Goal: Task Accomplishment & Management: Manage account settings

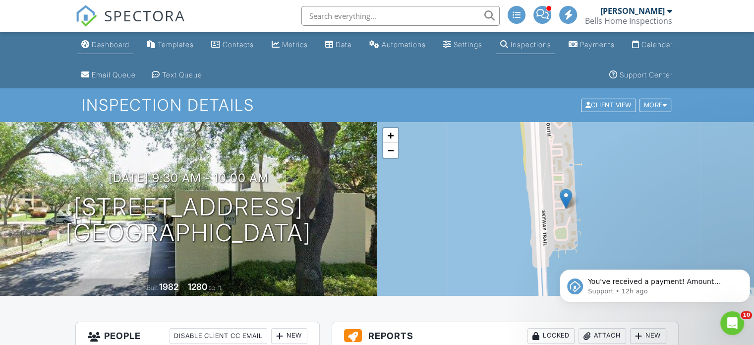
click at [120, 43] on div "Dashboard" at bounding box center [111, 44] width 38 height 8
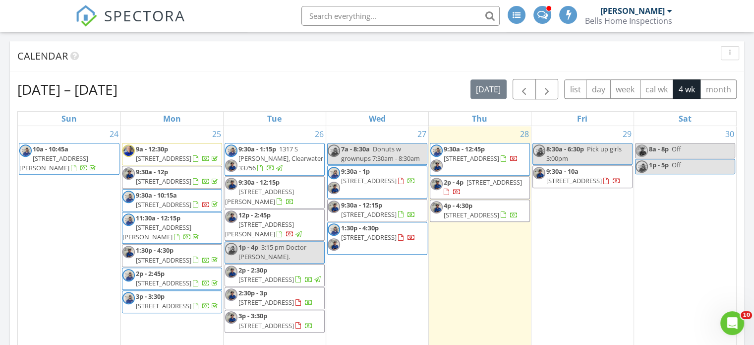
scroll to position [446, 0]
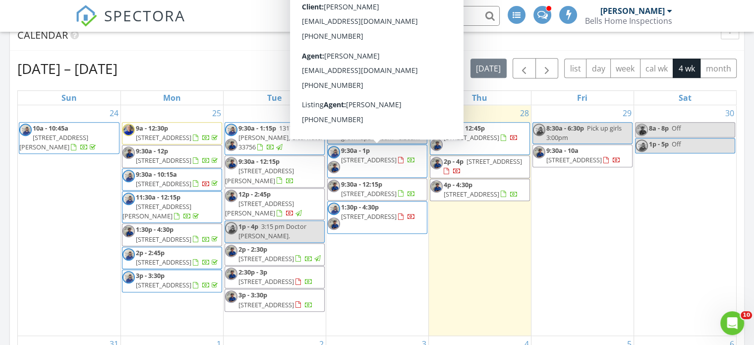
click at [384, 155] on span "1211 14th St N, St. Petersburg 33705" at bounding box center [369, 159] width 56 height 9
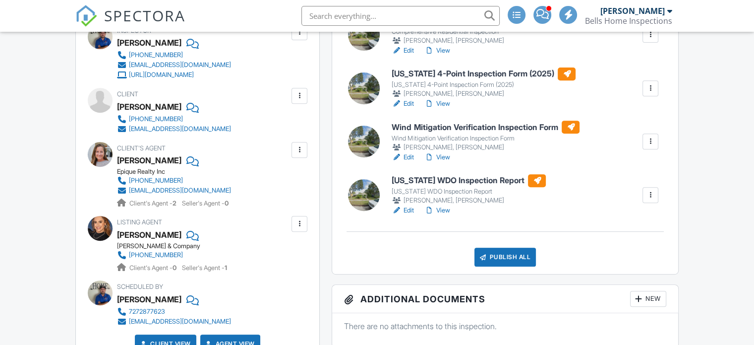
click at [649, 196] on div at bounding box center [650, 195] width 10 height 10
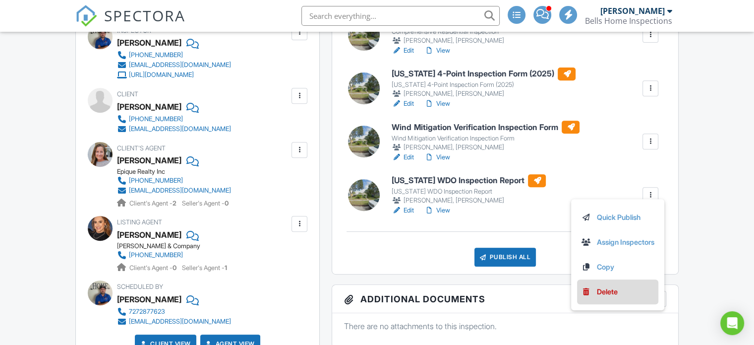
click at [607, 295] on div "Delete" at bounding box center [607, 291] width 21 height 11
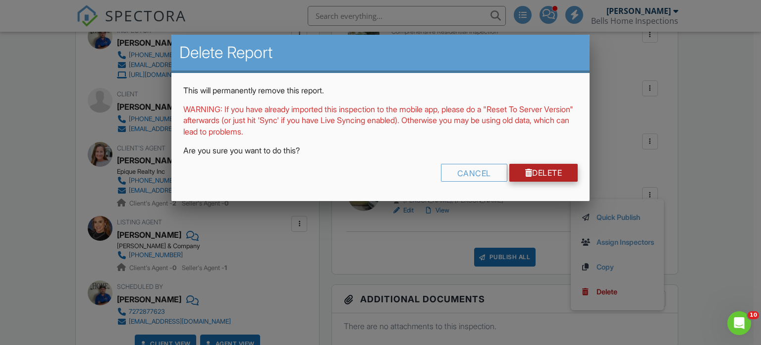
click at [539, 168] on link "Delete" at bounding box center [544, 173] width 69 height 18
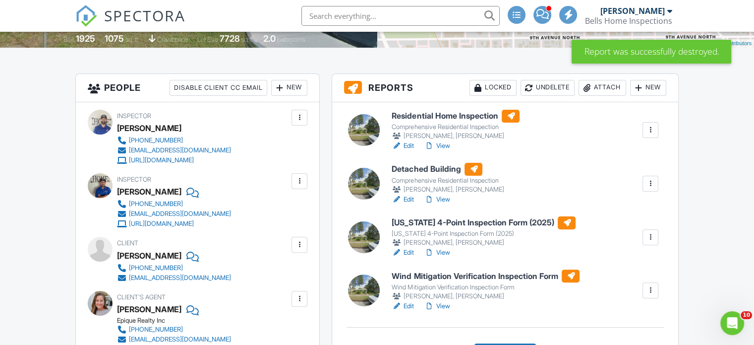
click at [444, 145] on link "View" at bounding box center [437, 146] width 26 height 10
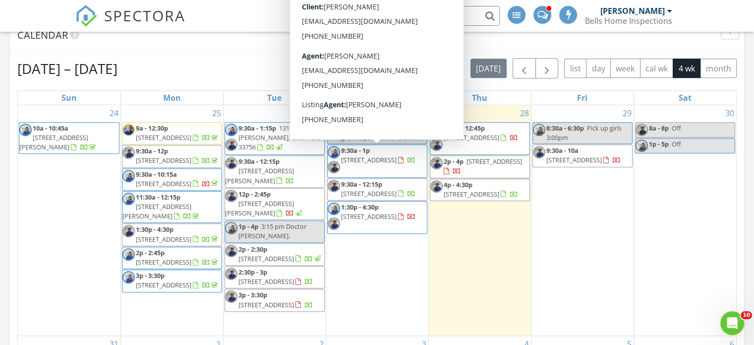
click at [378, 168] on span "9:30a - 1p 1211 14th St N, St. Petersburg 33705" at bounding box center [377, 161] width 99 height 30
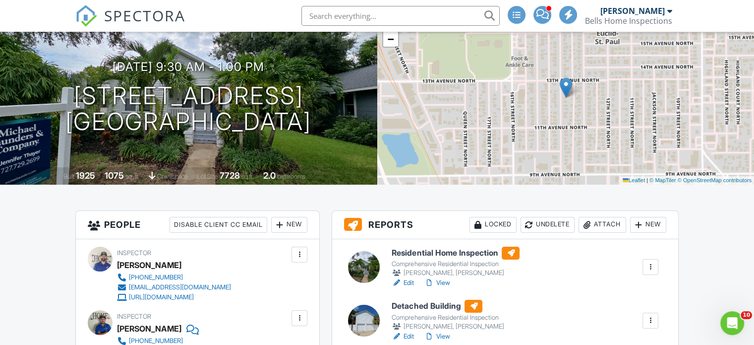
scroll to position [50, 0]
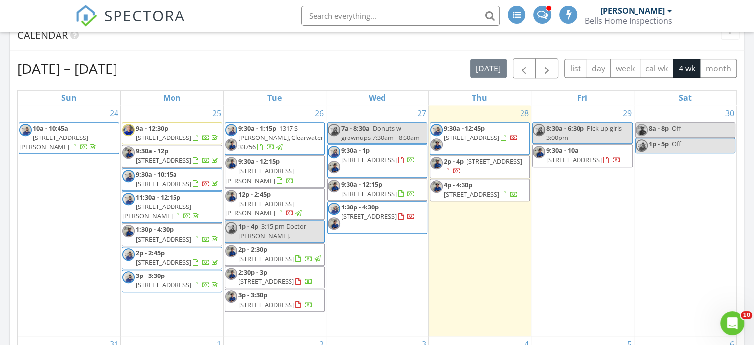
click at [367, 216] on span "[STREET_ADDRESS]" at bounding box center [369, 216] width 56 height 9
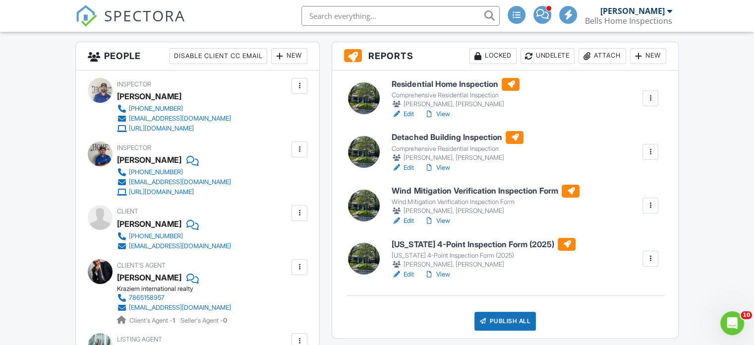
scroll to position [297, 0]
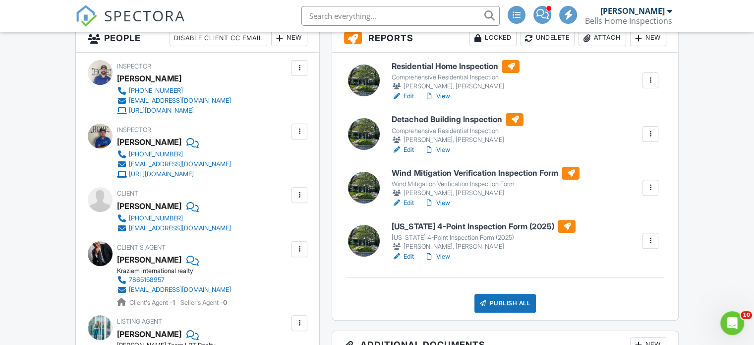
click at [446, 95] on link "View" at bounding box center [437, 96] width 26 height 10
click at [650, 134] on div at bounding box center [650, 134] width 10 height 10
click at [404, 151] on link "Edit" at bounding box center [403, 150] width 22 height 10
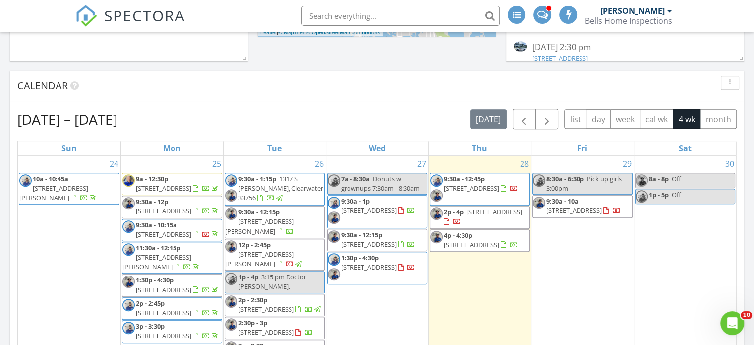
scroll to position [397, 0]
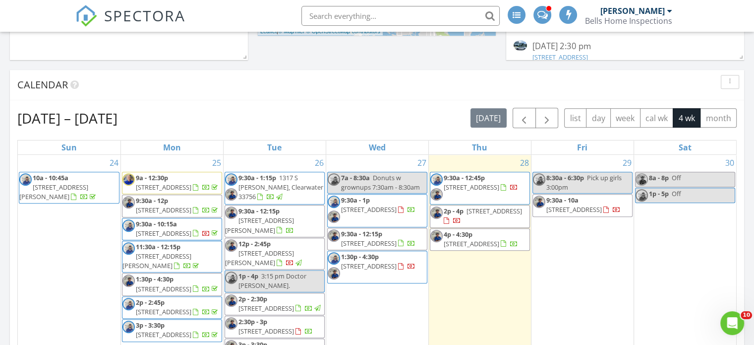
click at [375, 264] on span "226 W Fern St, Tampa 33604" at bounding box center [369, 265] width 56 height 9
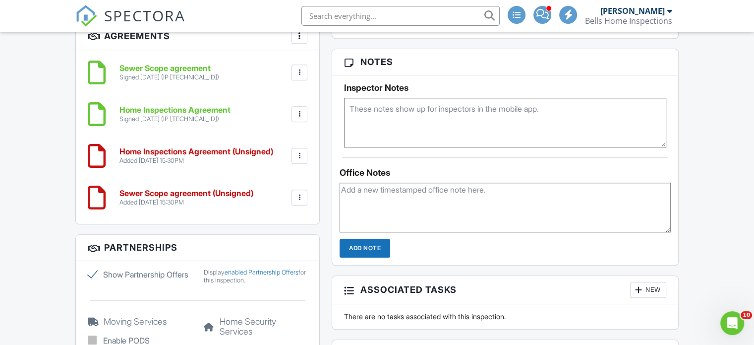
scroll to position [942, 0]
click at [301, 155] on div at bounding box center [299, 155] width 10 height 10
drag, startPoint x: 278, startPoint y: 235, endPoint x: 400, endPoint y: 79, distance: 198.1
click at [278, 234] on li "Delete" at bounding box center [273, 232] width 57 height 25
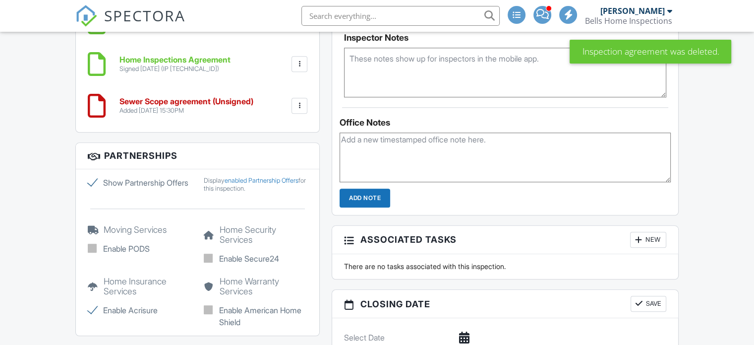
click at [299, 107] on div at bounding box center [299, 106] width 10 height 10
drag, startPoint x: 276, startPoint y: 183, endPoint x: 416, endPoint y: 51, distance: 192.9
click at [276, 183] on li "Delete" at bounding box center [273, 182] width 57 height 25
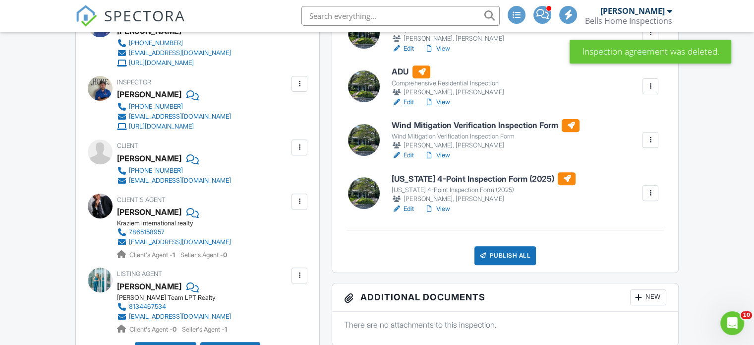
scroll to position [347, 0]
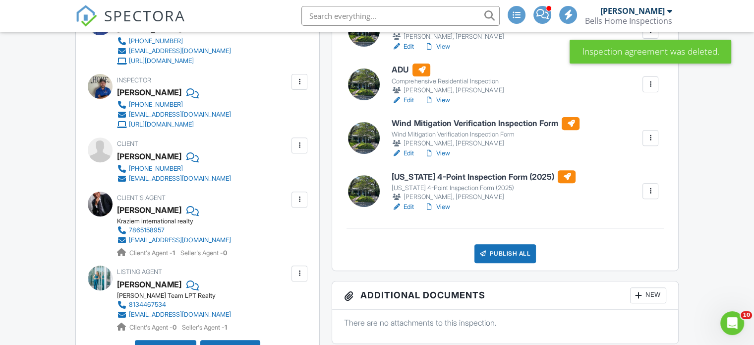
click at [441, 152] on link "View" at bounding box center [437, 153] width 26 height 10
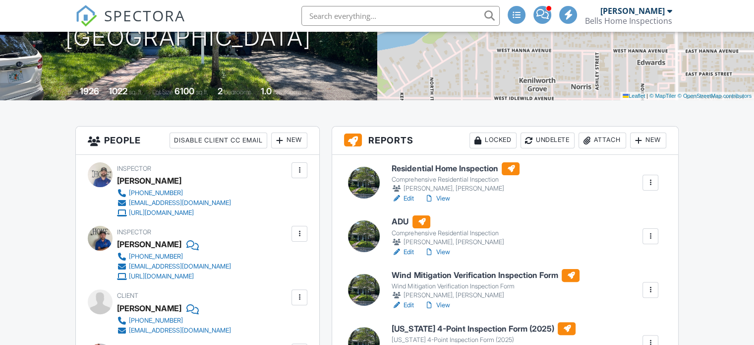
scroll to position [149, 0]
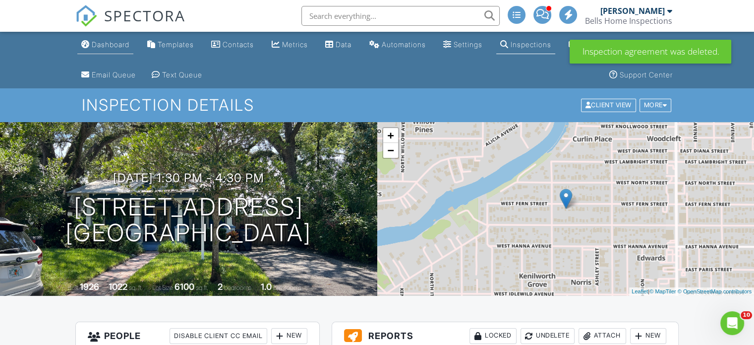
click at [115, 43] on div "Dashboard" at bounding box center [111, 44] width 38 height 8
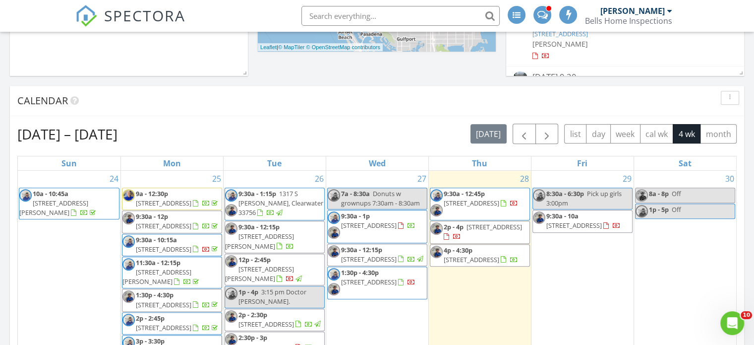
scroll to position [397, 0]
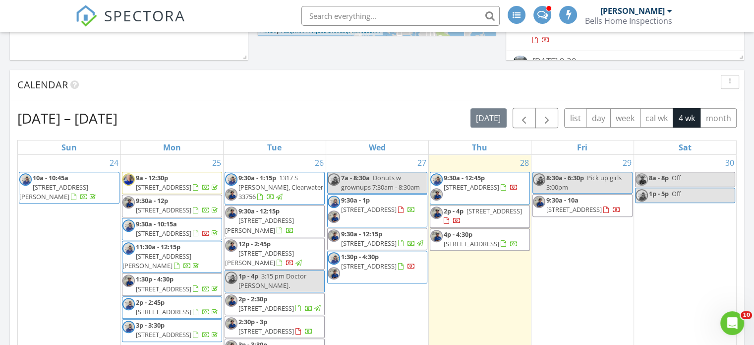
click at [585, 208] on span "7540 Sunshine Skyway Ln S 217, St. Petersburg 33711" at bounding box center [574, 209] width 56 height 9
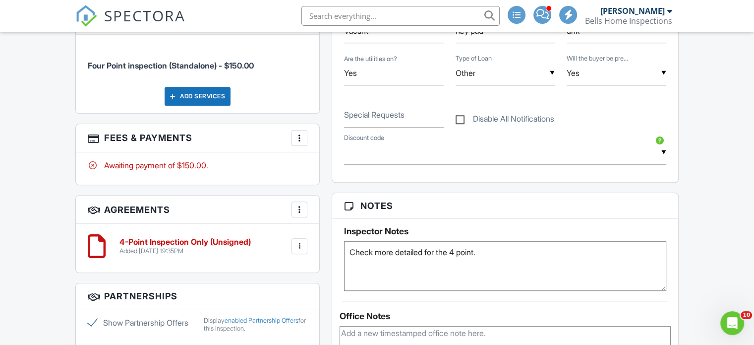
click at [207, 95] on div "Add Services" at bounding box center [198, 96] width 66 height 19
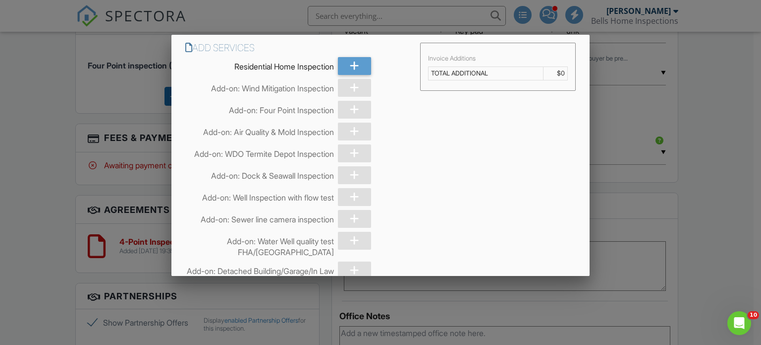
click at [355, 133] on div at bounding box center [354, 131] width 33 height 18
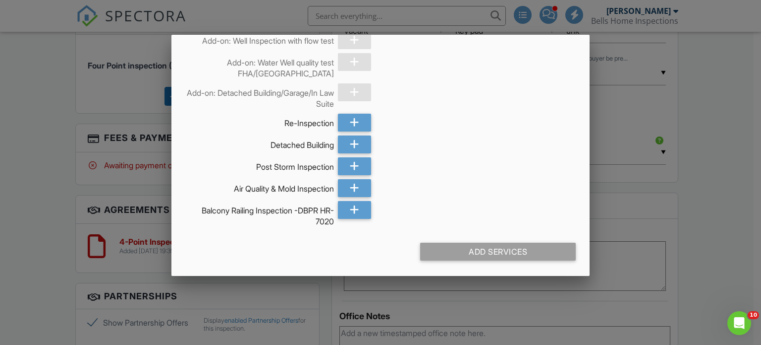
scroll to position [804, 0]
click at [352, 189] on icon at bounding box center [354, 188] width 9 height 18
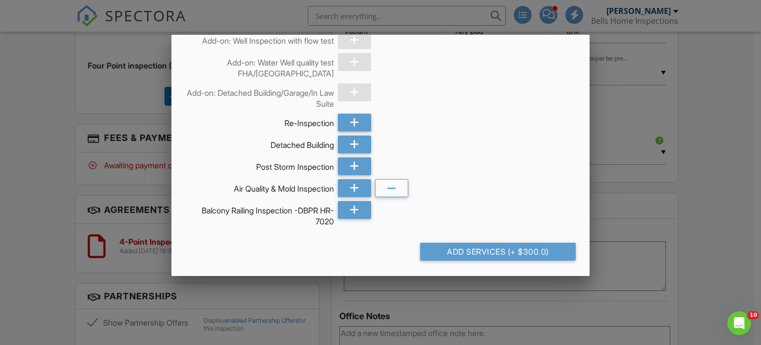
drag, startPoint x: 449, startPoint y: 246, endPoint x: 366, endPoint y: 247, distance: 82.8
click at [449, 247] on div "Add Services (+ $300.0)" at bounding box center [498, 251] width 156 height 18
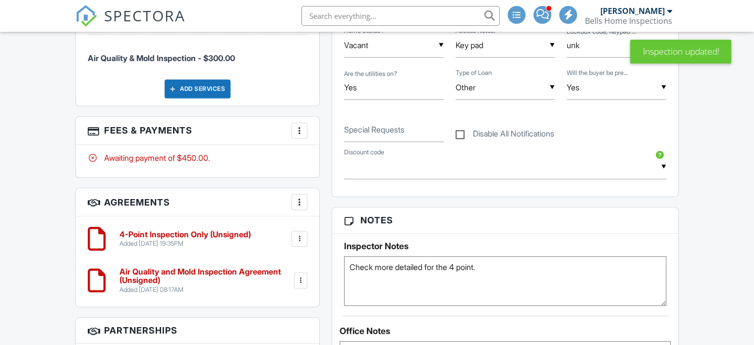
click at [296, 125] on div at bounding box center [299, 130] width 10 height 10
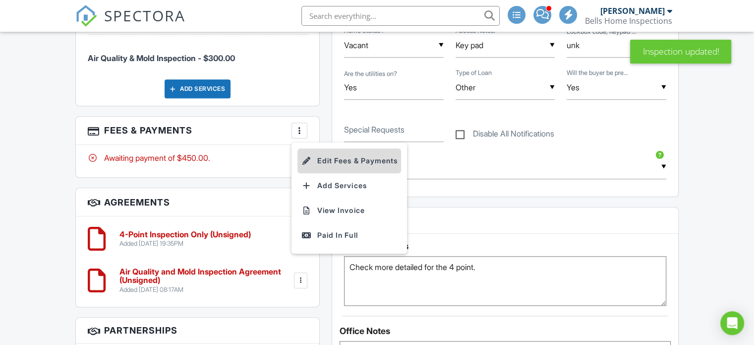
click at [318, 154] on li "Edit Fees & Payments" at bounding box center [349, 160] width 104 height 25
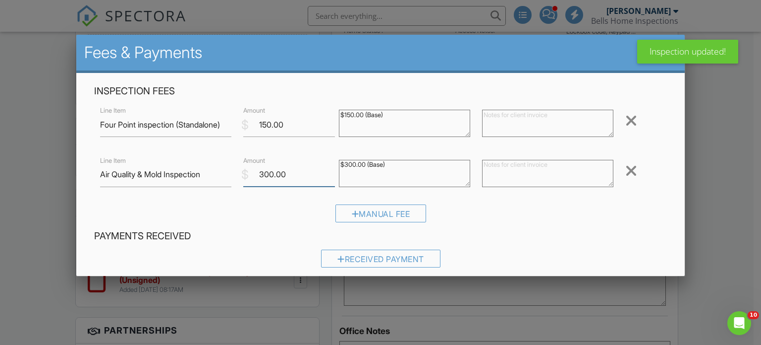
drag, startPoint x: 301, startPoint y: 176, endPoint x: 227, endPoint y: 180, distance: 74.5
click at [229, 177] on div "Line Item Air Quality & Mold Inspection $ Amount 300.00 $300.00 (Base) Remove" at bounding box center [381, 174] width 574 height 40
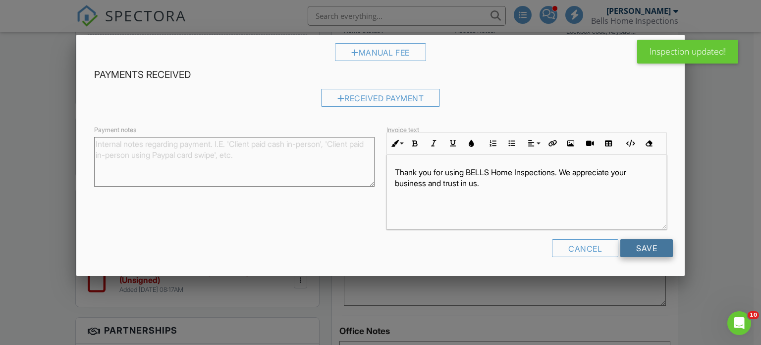
type input "275.00"
click at [648, 254] on input "Save" at bounding box center [647, 248] width 53 height 18
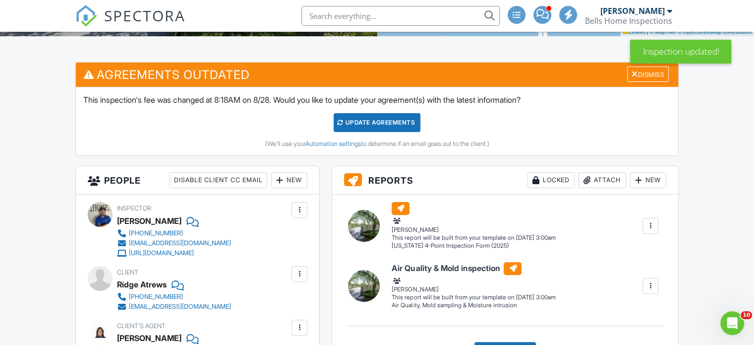
scroll to position [149, 0]
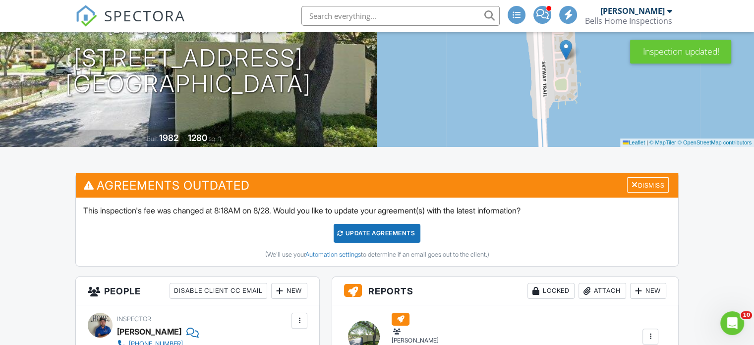
drag, startPoint x: 361, startPoint y: 228, endPoint x: 353, endPoint y: 228, distance: 7.9
click at [360, 228] on div "Update Agreements" at bounding box center [377, 233] width 87 height 19
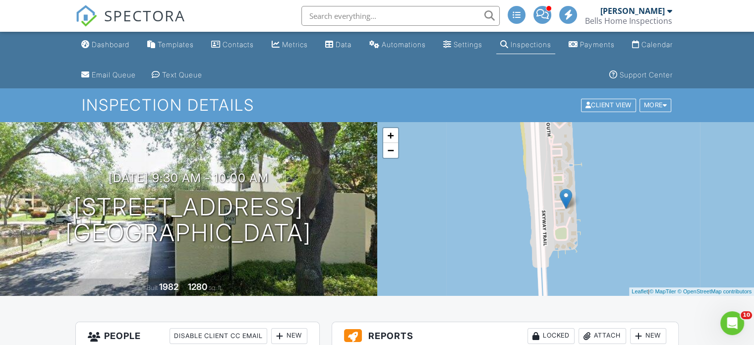
click at [117, 52] on link "Dashboard" at bounding box center [105, 45] width 56 height 18
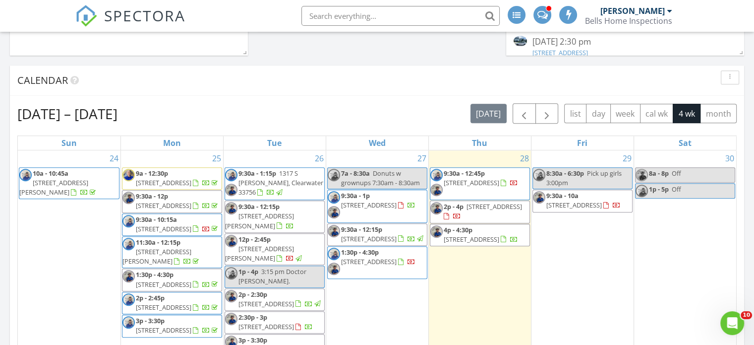
scroll to position [446, 0]
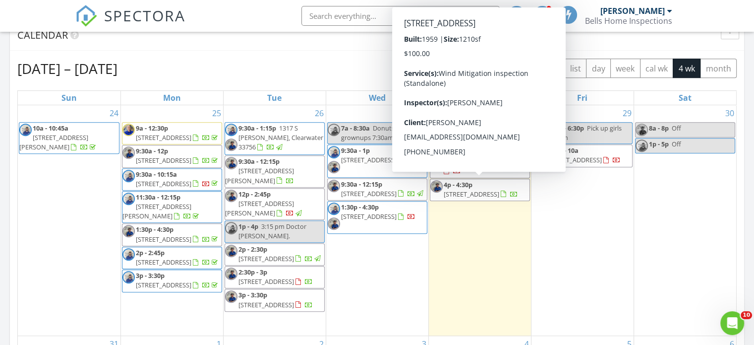
click at [582, 221] on div "29 8:30a - 6:30p Pick up girls 3:00pm 9:30a - 10a 7540 Sunshine Skyway Ln S 217…" at bounding box center [582, 220] width 102 height 230
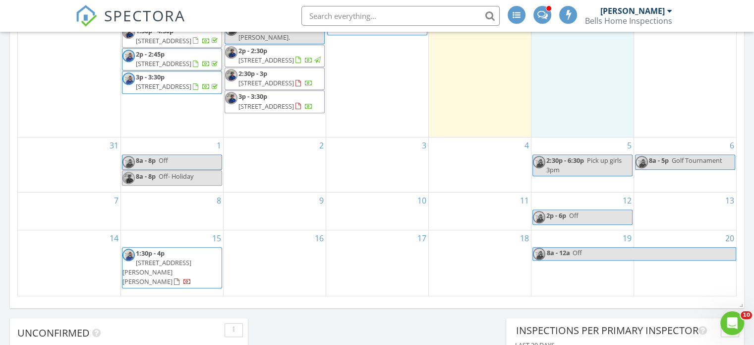
scroll to position [496, 0]
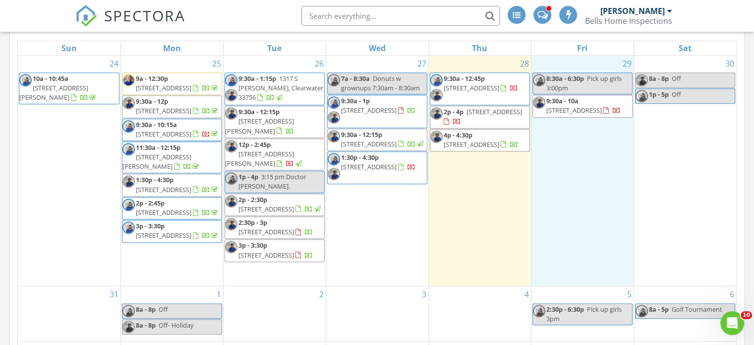
click at [376, 113] on span "[STREET_ADDRESS]" at bounding box center [369, 110] width 56 height 9
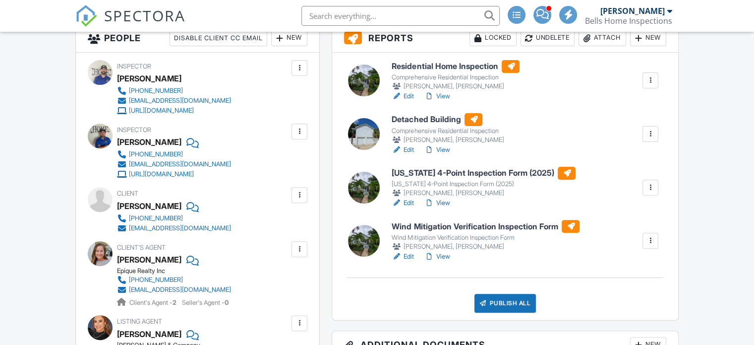
click at [411, 256] on link "Edit" at bounding box center [403, 256] width 22 height 10
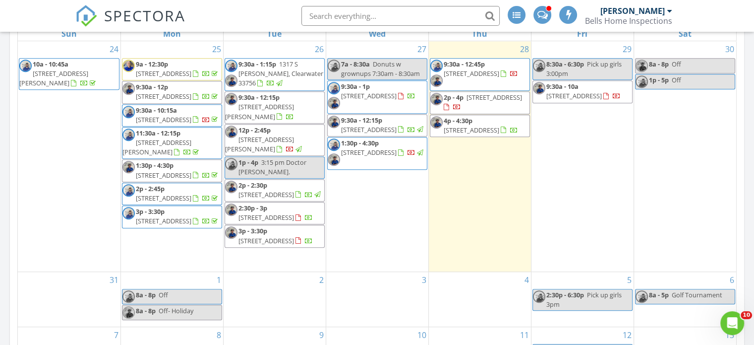
scroll to position [496, 0]
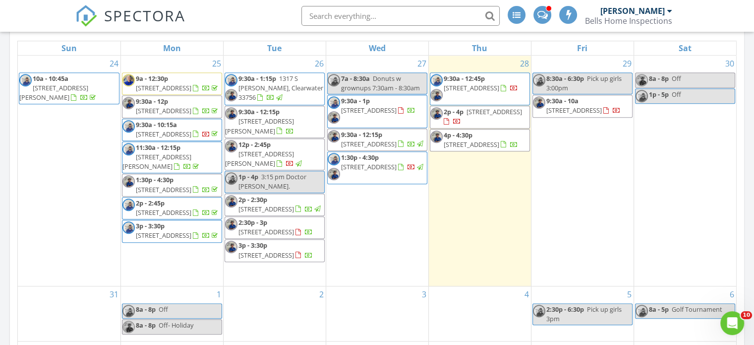
click at [391, 116] on span "9:30a - 1p 1211 14th St N, St. Petersburg 33705" at bounding box center [377, 111] width 99 height 30
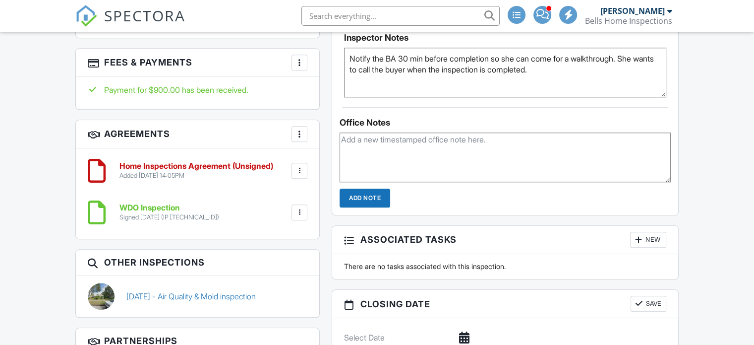
click at [299, 63] on div at bounding box center [299, 63] width 10 height 10
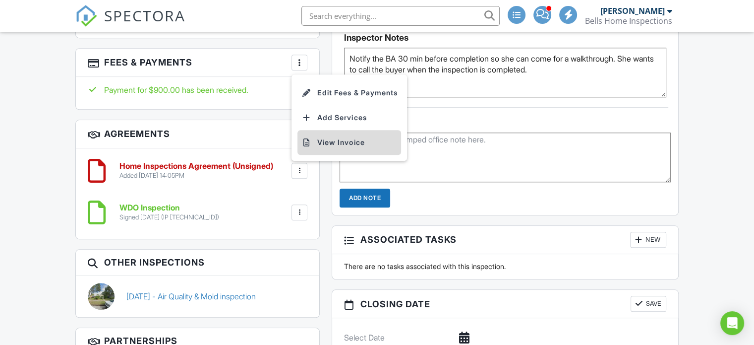
click at [339, 137] on li "View Invoice" at bounding box center [349, 142] width 104 height 25
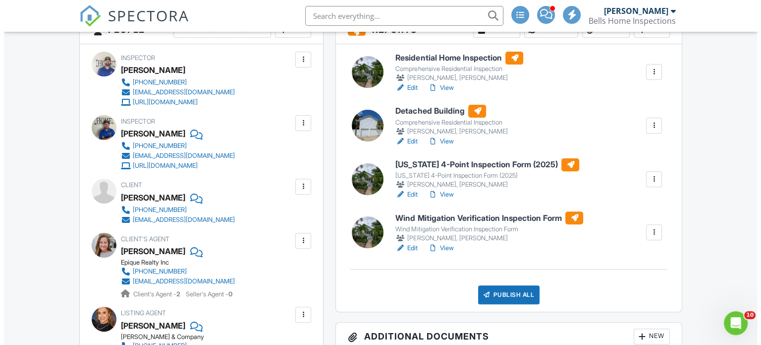
scroll to position [496, 0]
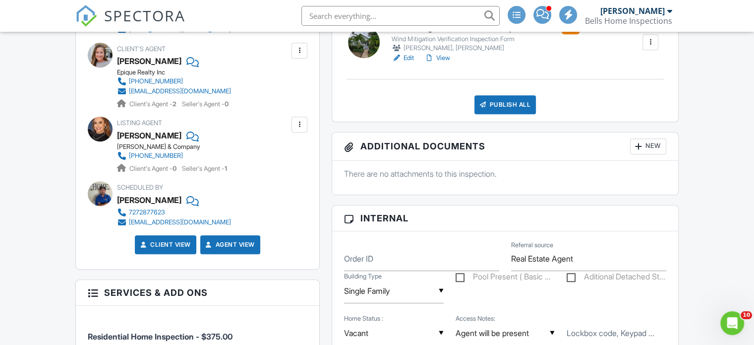
click at [496, 112] on div "Publish All" at bounding box center [505, 104] width 62 height 19
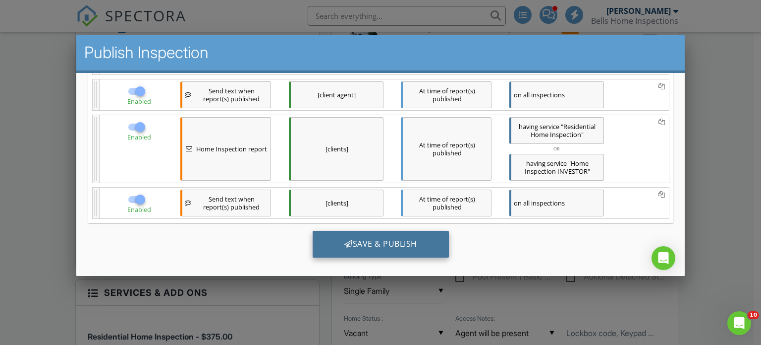
scroll to position [404, 0]
click at [375, 246] on div "Save & Publish" at bounding box center [380, 242] width 136 height 27
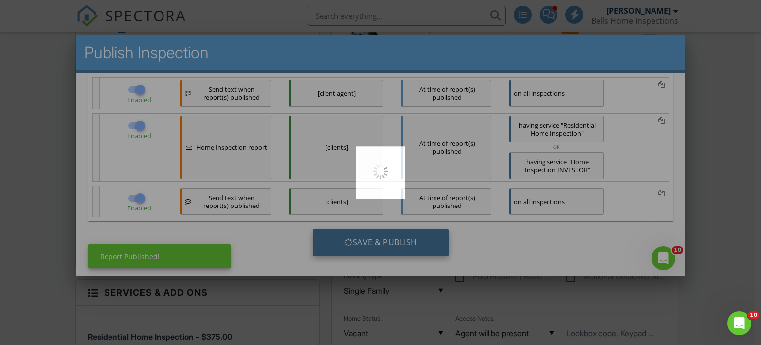
scroll to position [0, 0]
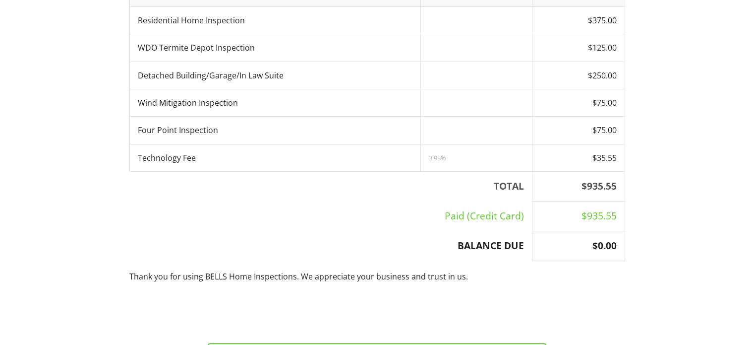
scroll to position [361, 0]
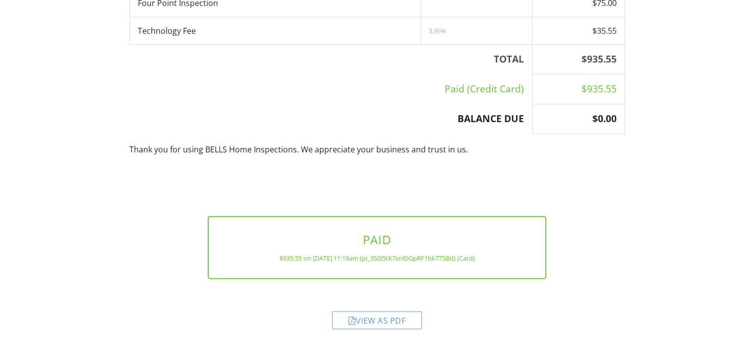
click at [372, 313] on div "View as PDF" at bounding box center [377, 320] width 90 height 18
